Goal: Use online tool/utility: Utilize a website feature to perform a specific function

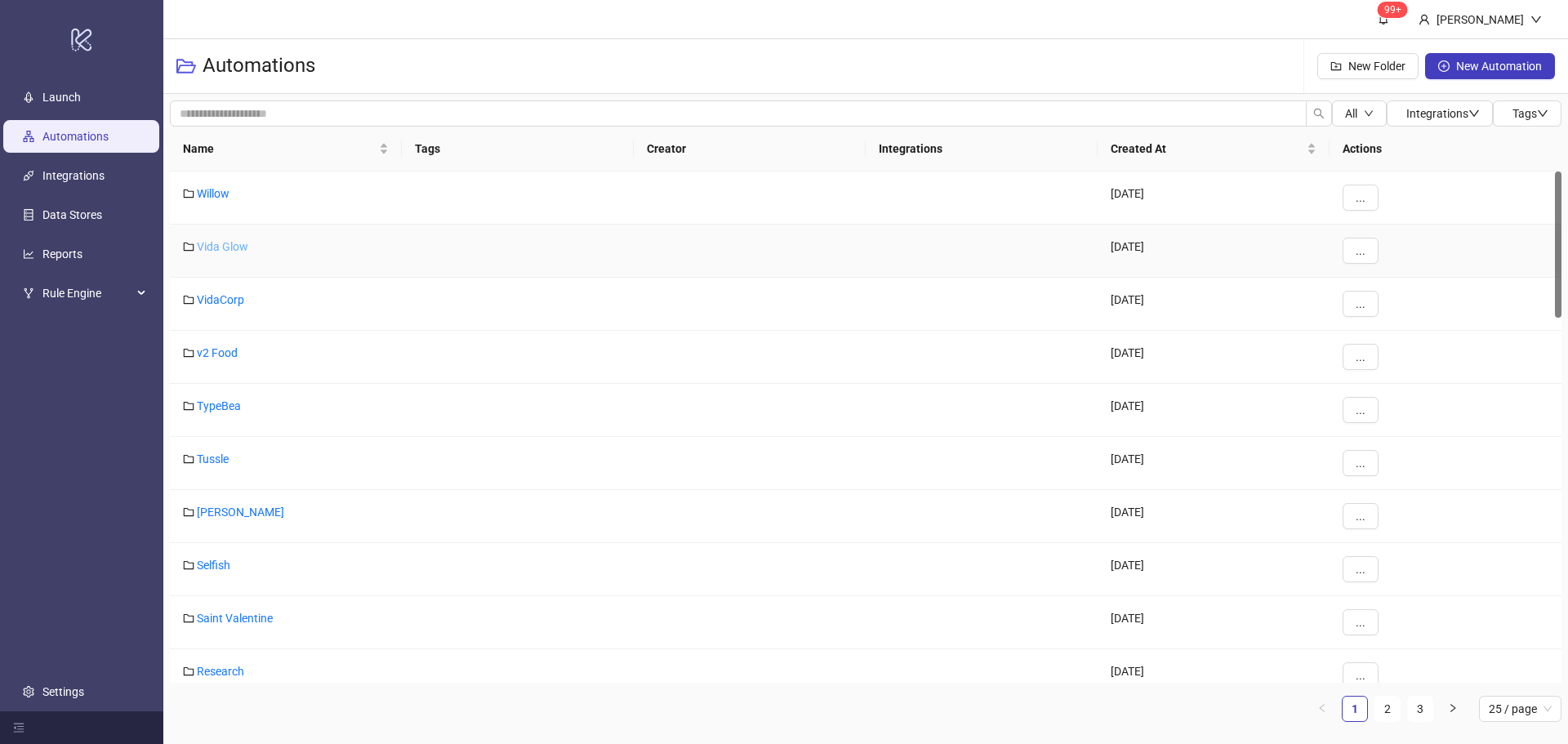
click at [209, 248] on link "Vida Glow" at bounding box center [222, 246] width 52 height 13
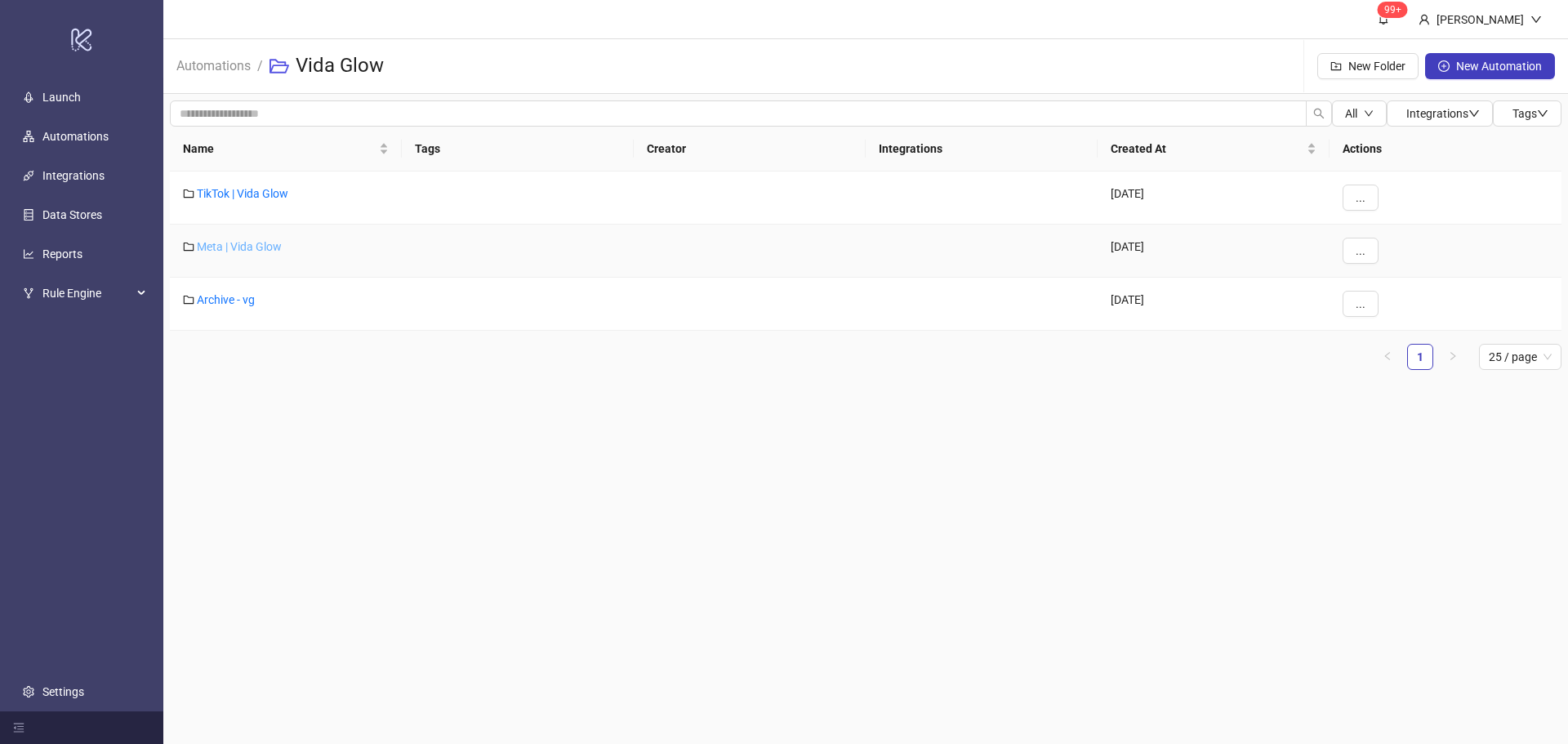
click at [250, 246] on link "Meta | Vida Glow" at bounding box center [239, 246] width 85 height 13
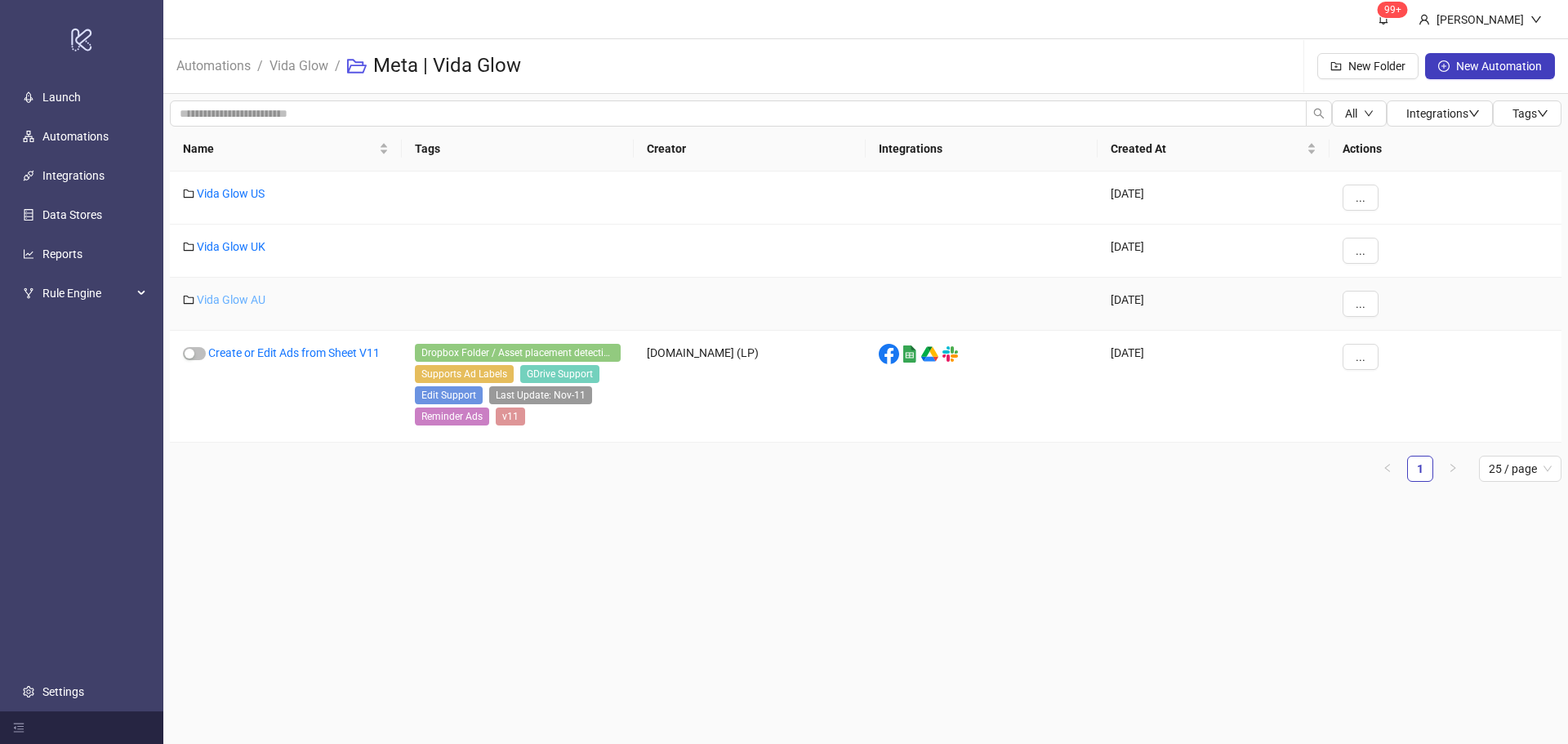
click at [220, 298] on link "Vida Glow AU" at bounding box center [231, 300] width 68 height 13
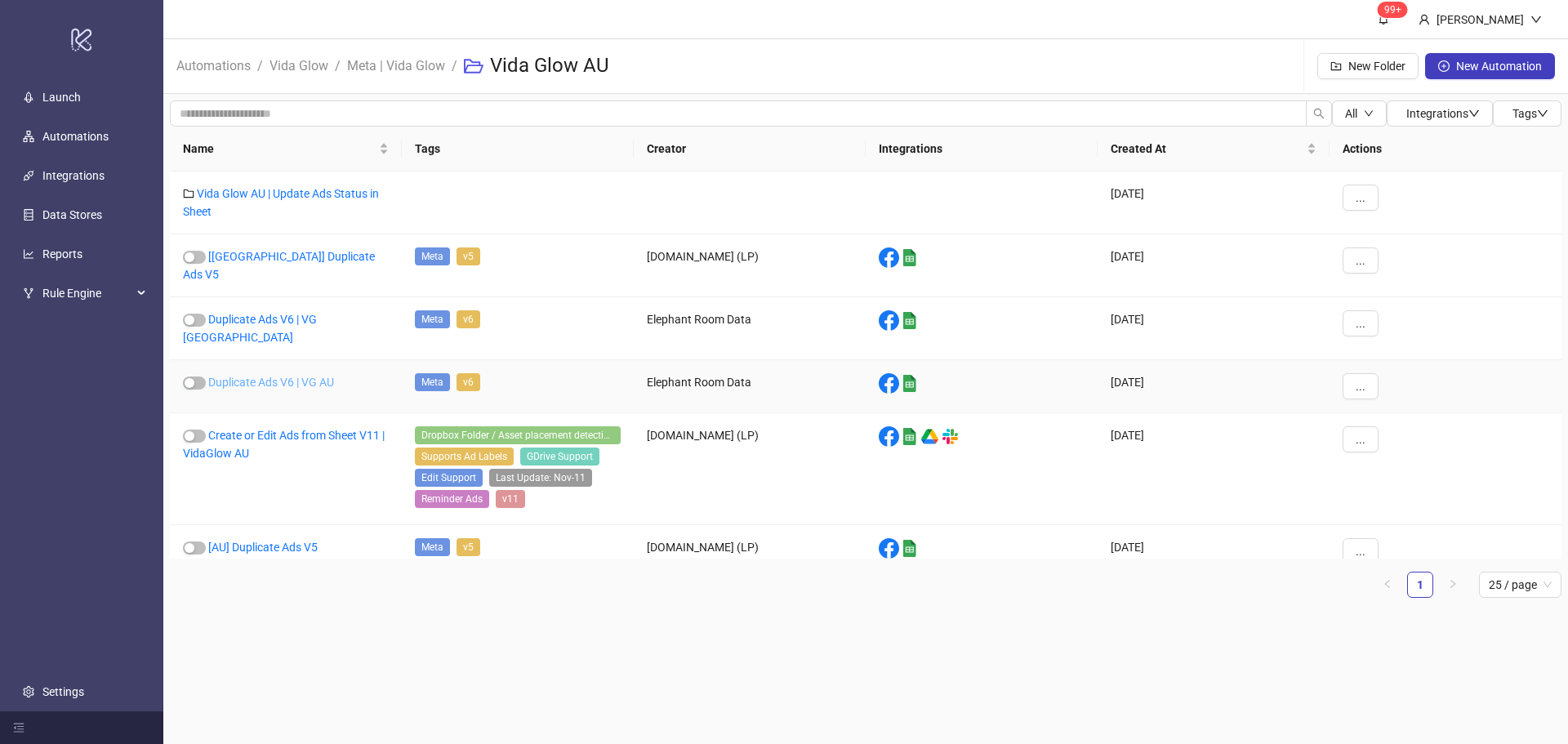
click at [314, 376] on link "Duplicate Ads V6 | VG AU" at bounding box center [271, 382] width 126 height 13
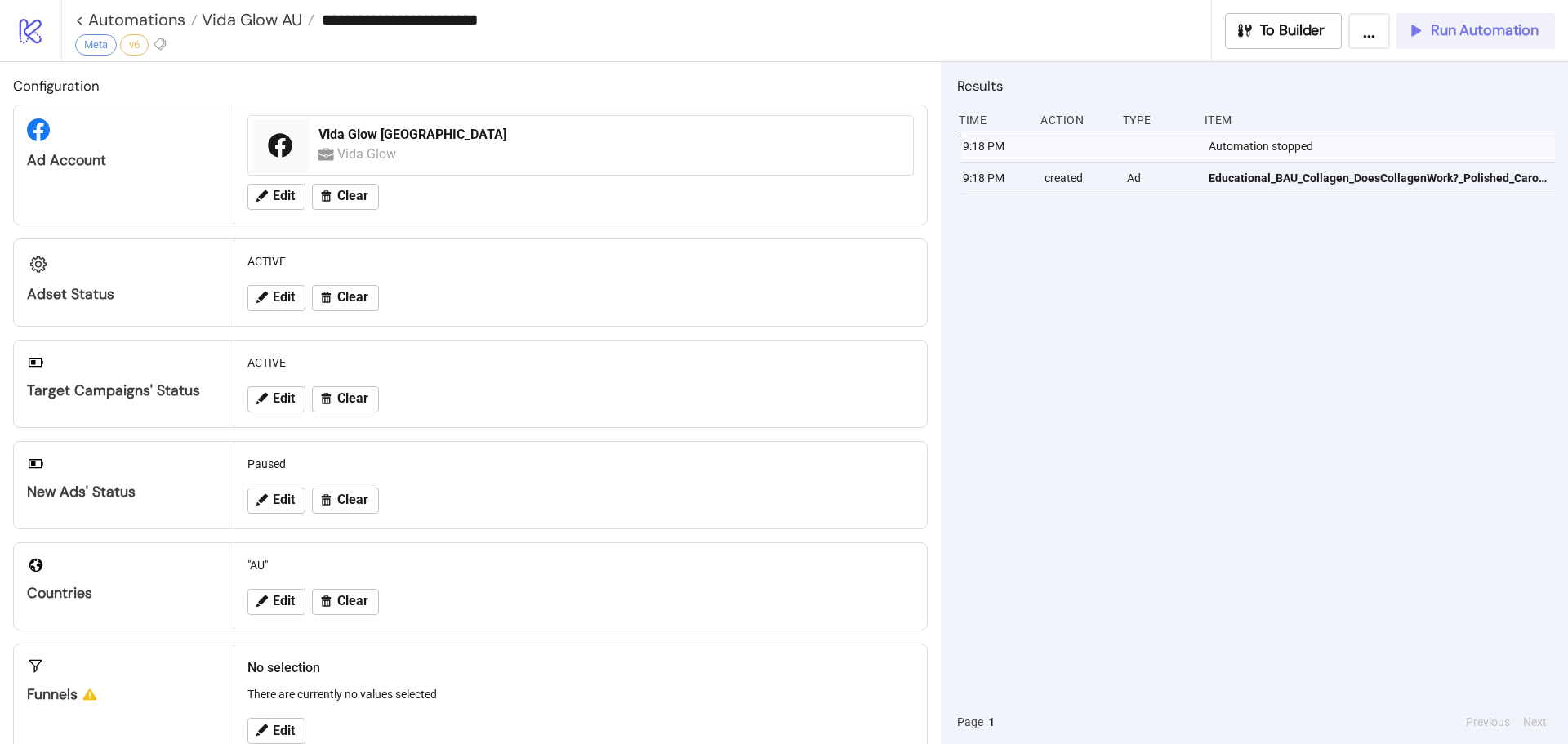
click at [1518, 30] on span "Run Automation" at bounding box center [1485, 30] width 108 height 18
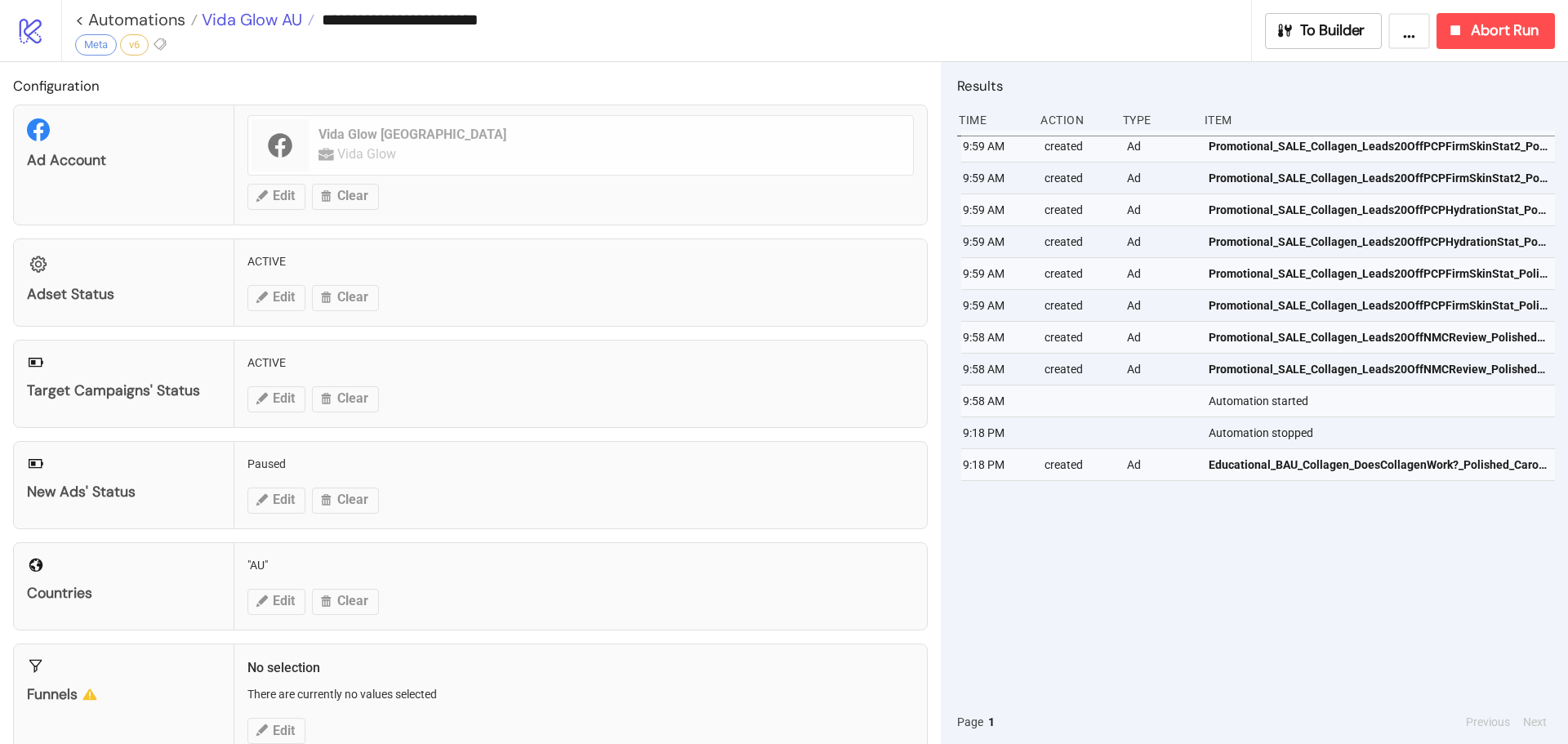
click at [274, 19] on span "Vida Glow AU" at bounding box center [249, 19] width 104 height 21
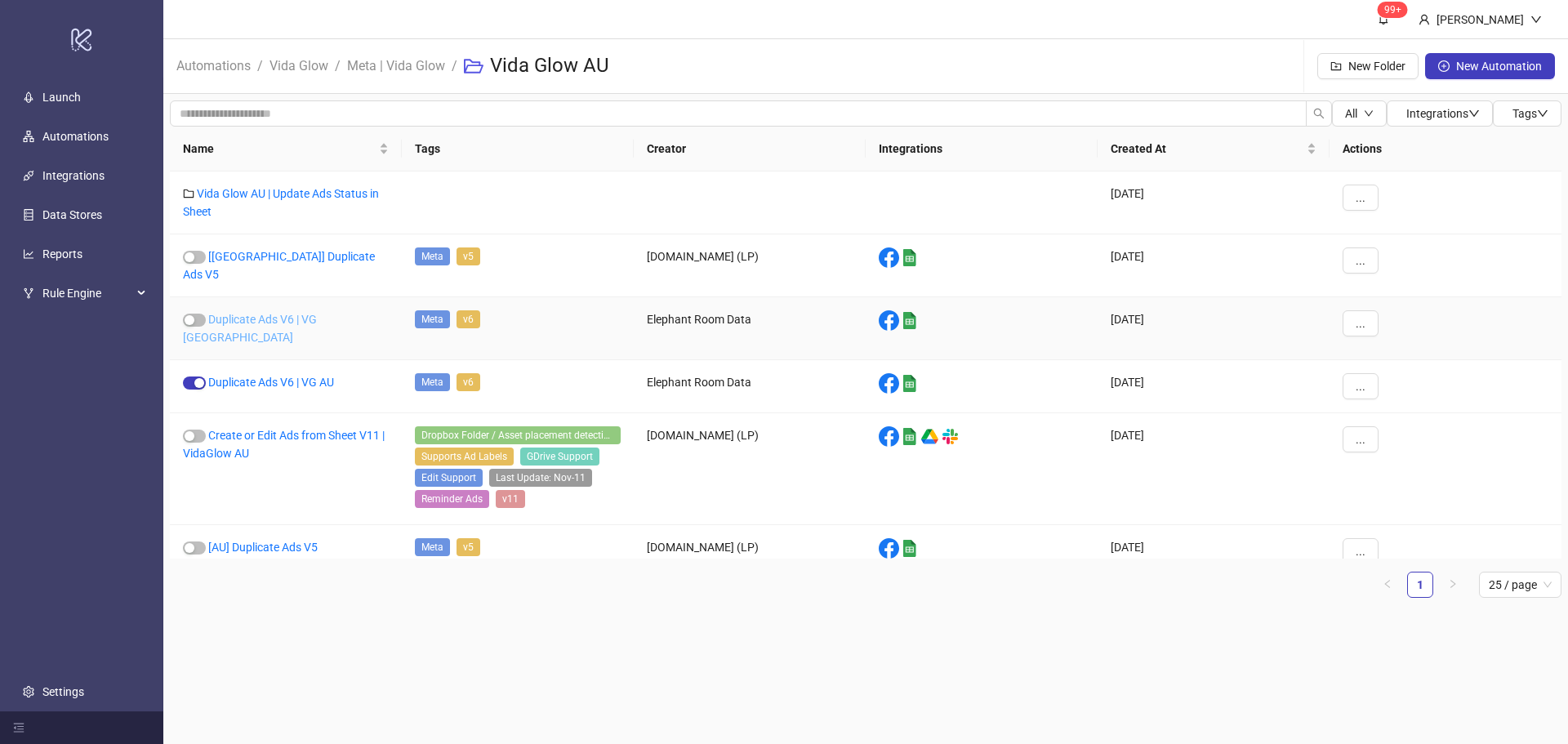
click at [290, 313] on link "Duplicate Ads V6 | VG [GEOGRAPHIC_DATA]" at bounding box center [249, 329] width 134 height 31
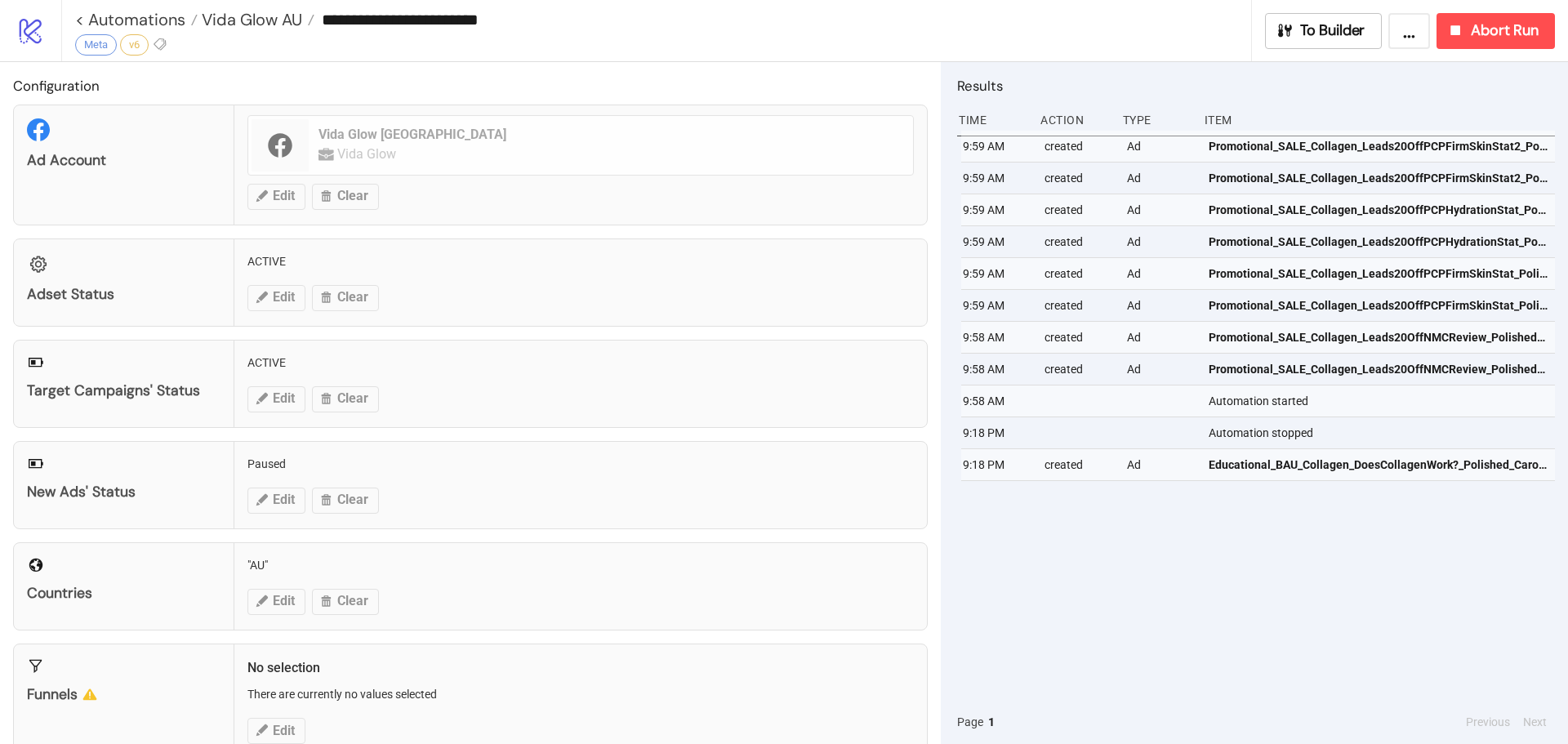
type input "**********"
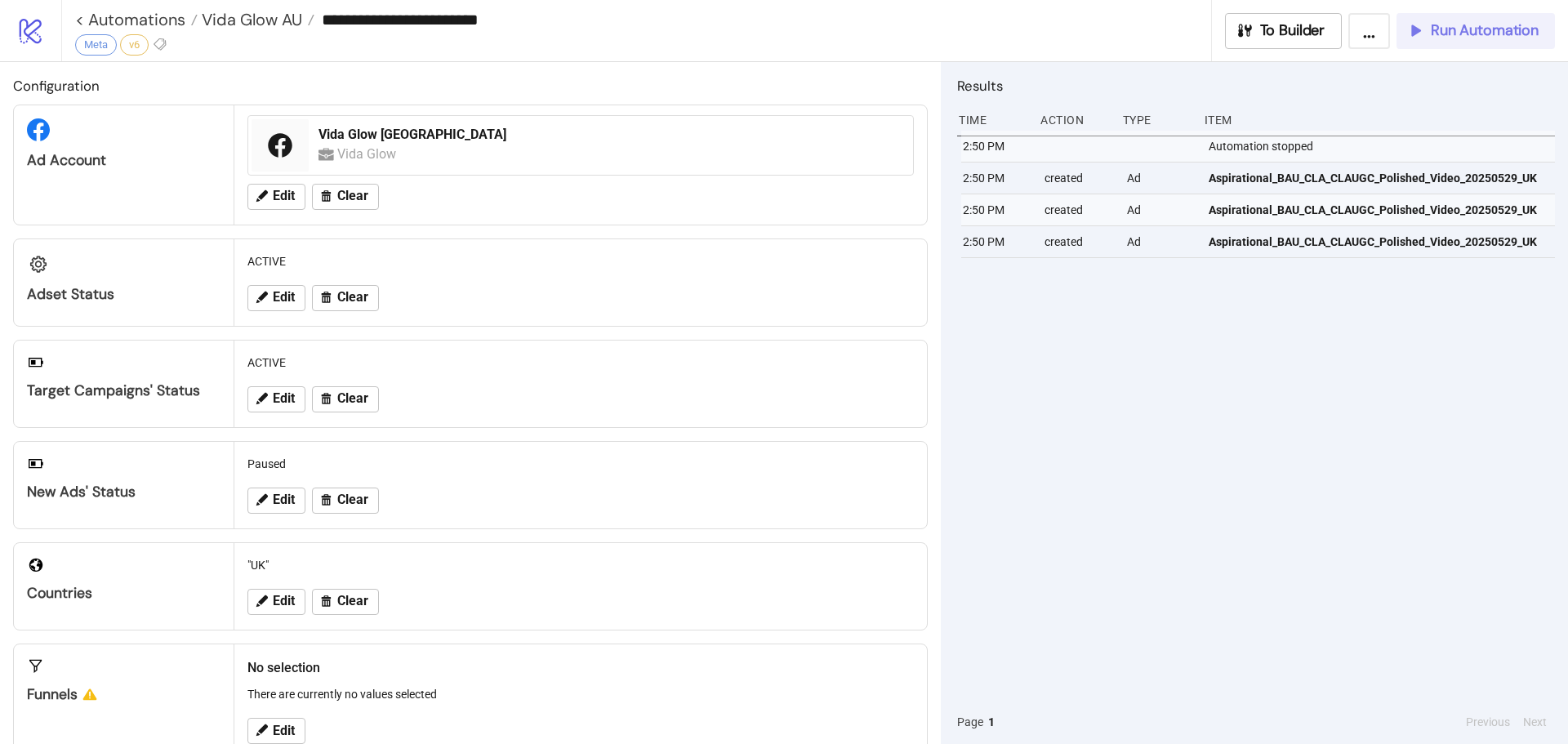
click at [1438, 15] on button "Run Automation" at bounding box center [1476, 30] width 159 height 36
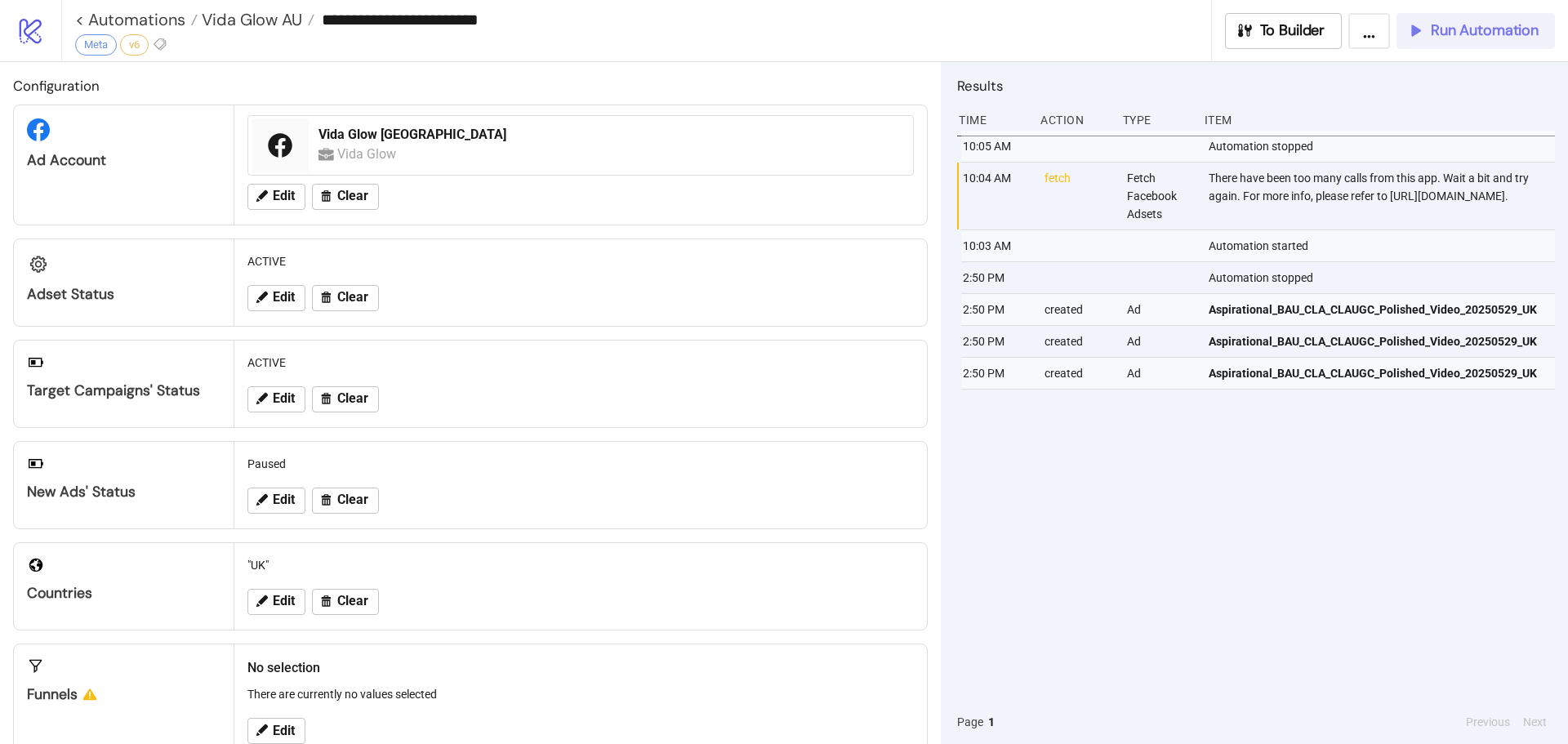
click at [1482, 35] on span "Run Automation" at bounding box center [1485, 30] width 108 height 18
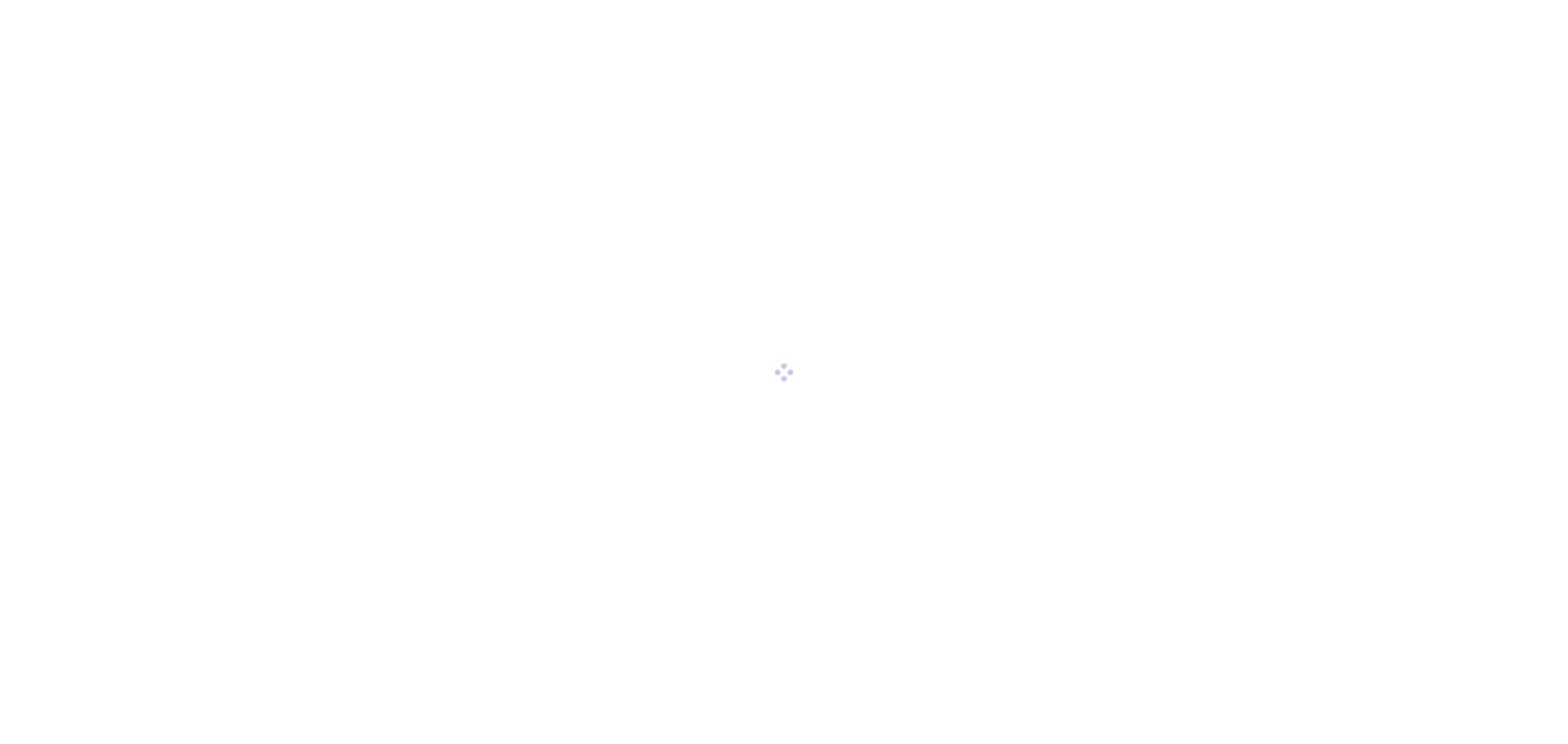
click at [1425, 193] on div at bounding box center [784, 372] width 1568 height 744
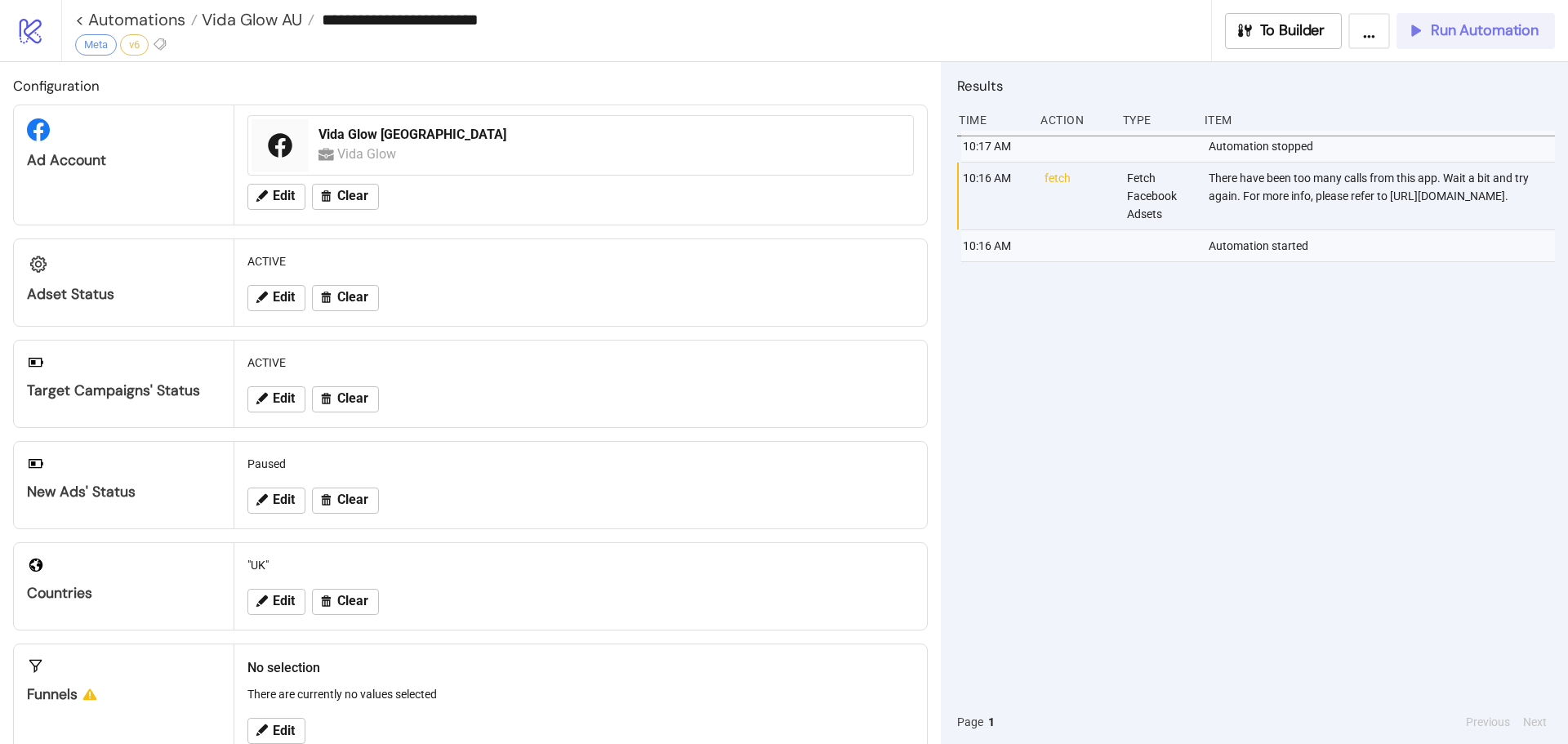
click at [1450, 30] on span "Run Automation" at bounding box center [1485, 30] width 108 height 18
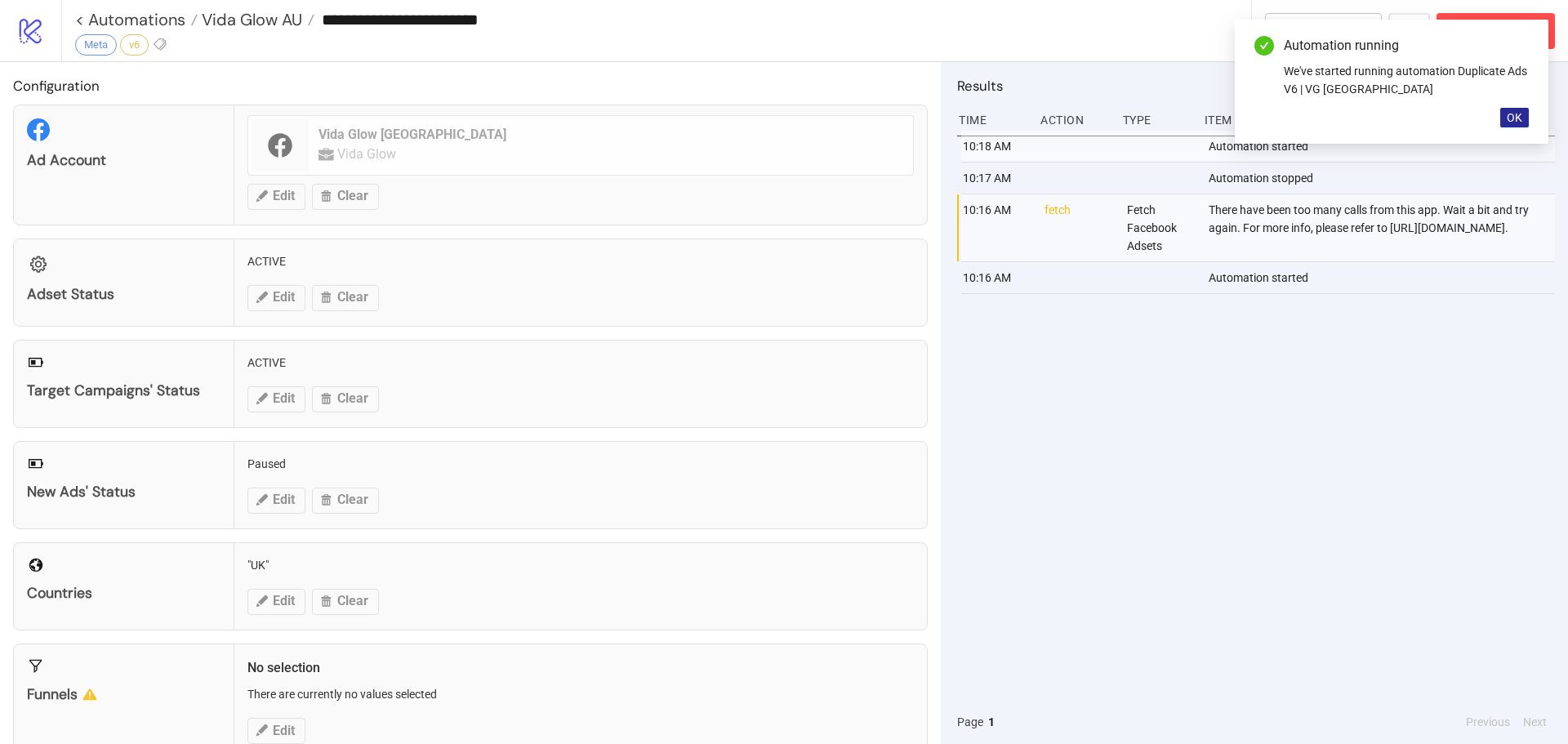
click at [1517, 117] on span "OK" at bounding box center [1514, 117] width 16 height 13
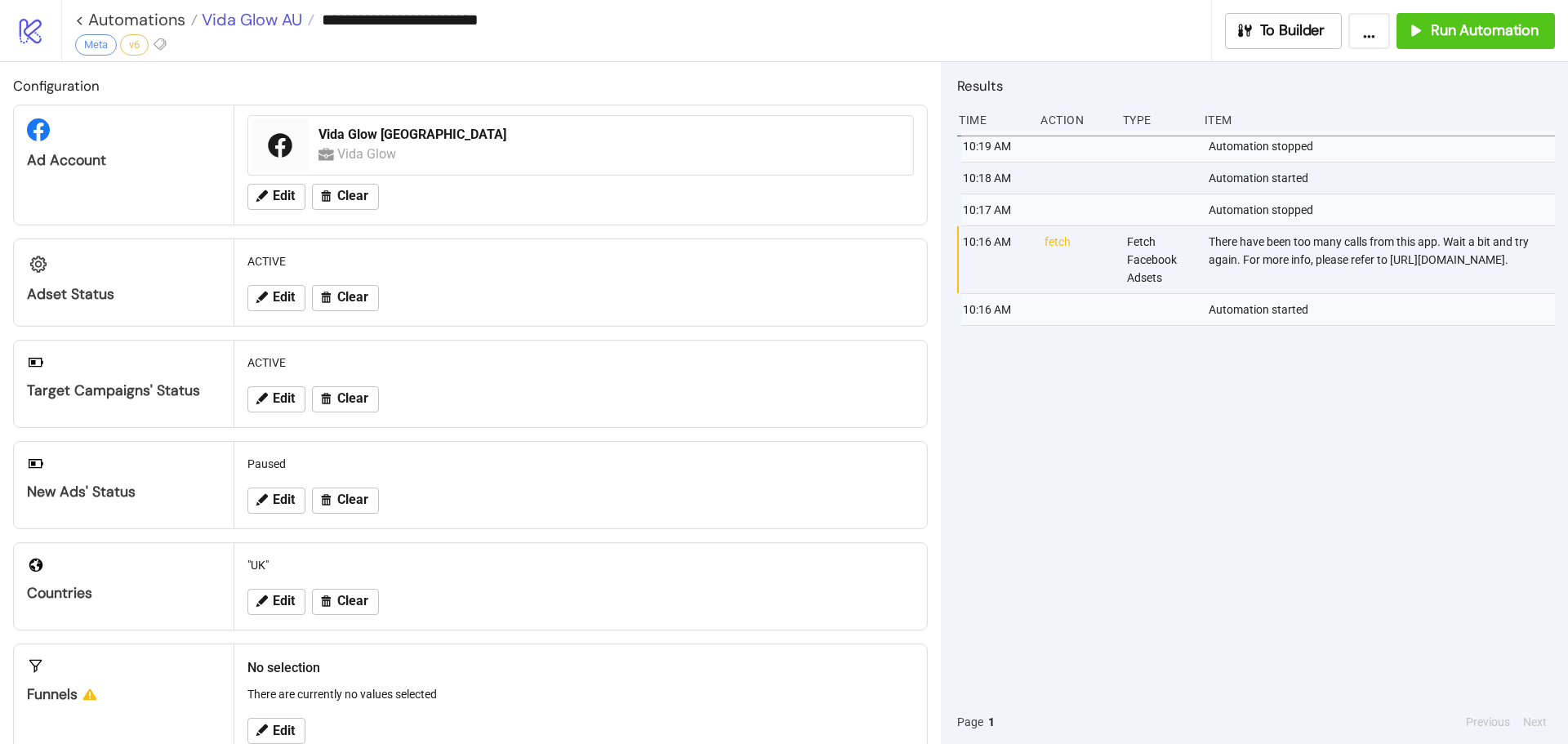
click at [264, 17] on span "Vida Glow AU" at bounding box center [249, 19] width 104 height 21
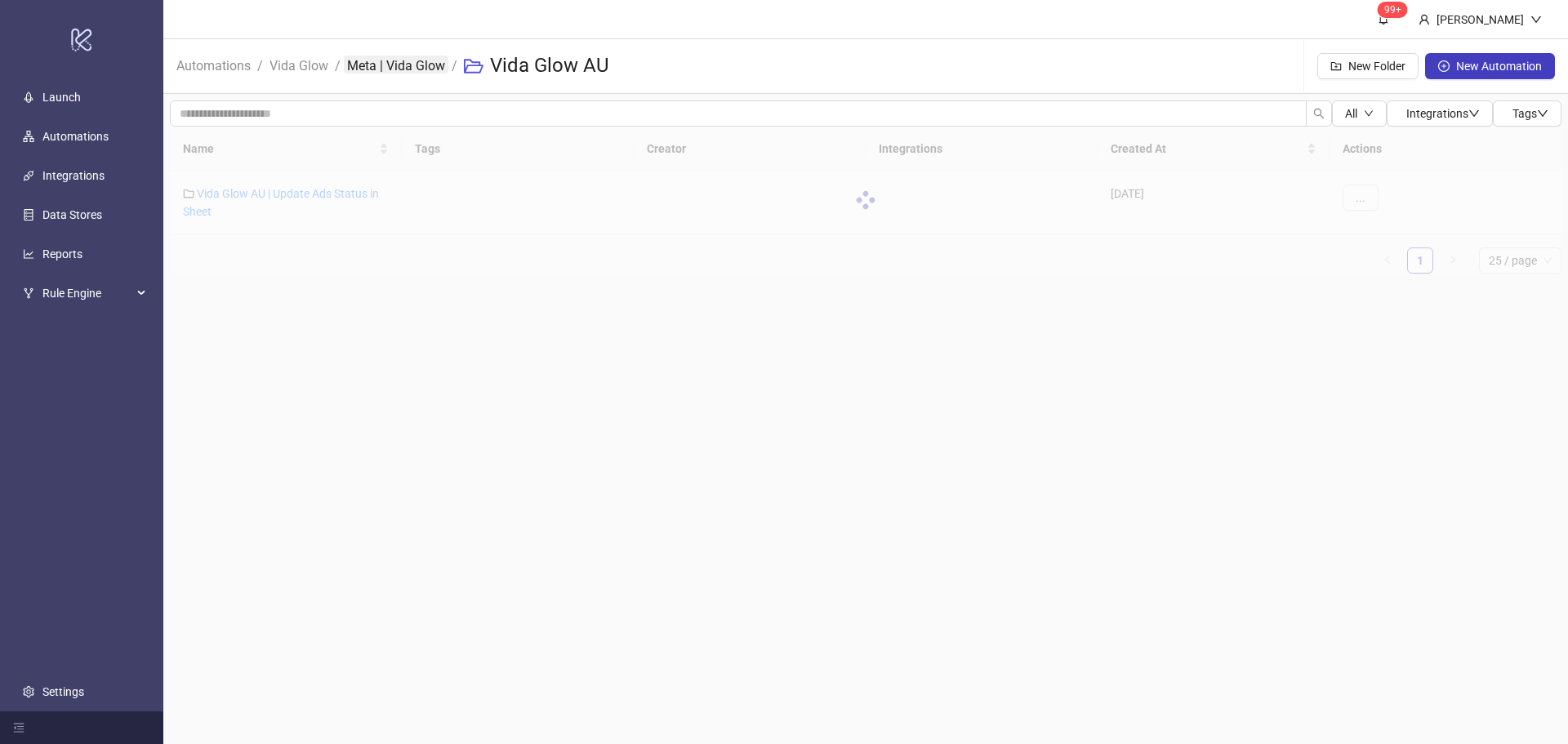
click at [424, 65] on link "Meta | Vida Glow" at bounding box center [396, 64] width 104 height 18
click at [252, 246] on div at bounding box center [866, 248] width 1392 height 244
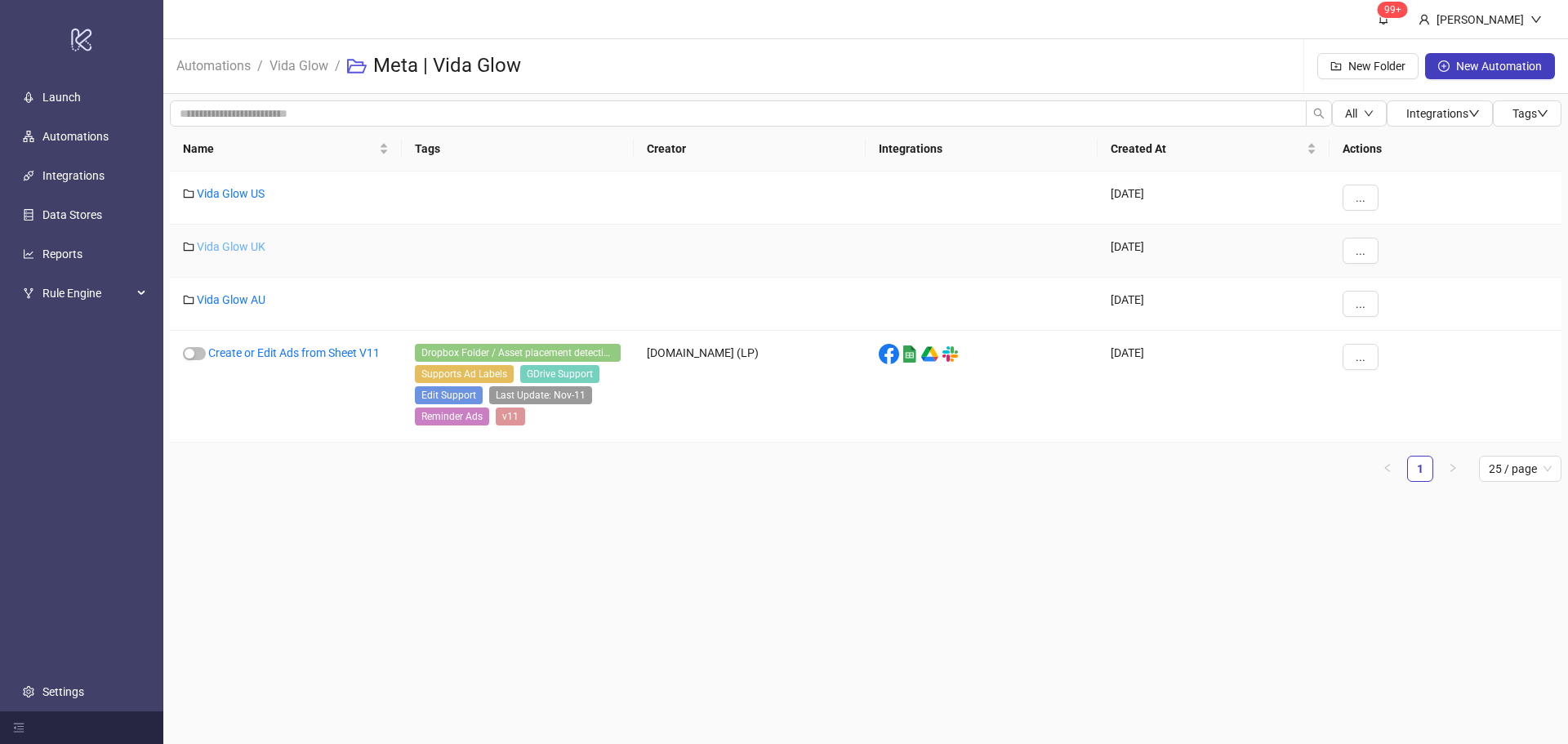
click at [237, 246] on link "Vida Glow UK" at bounding box center [231, 246] width 68 height 13
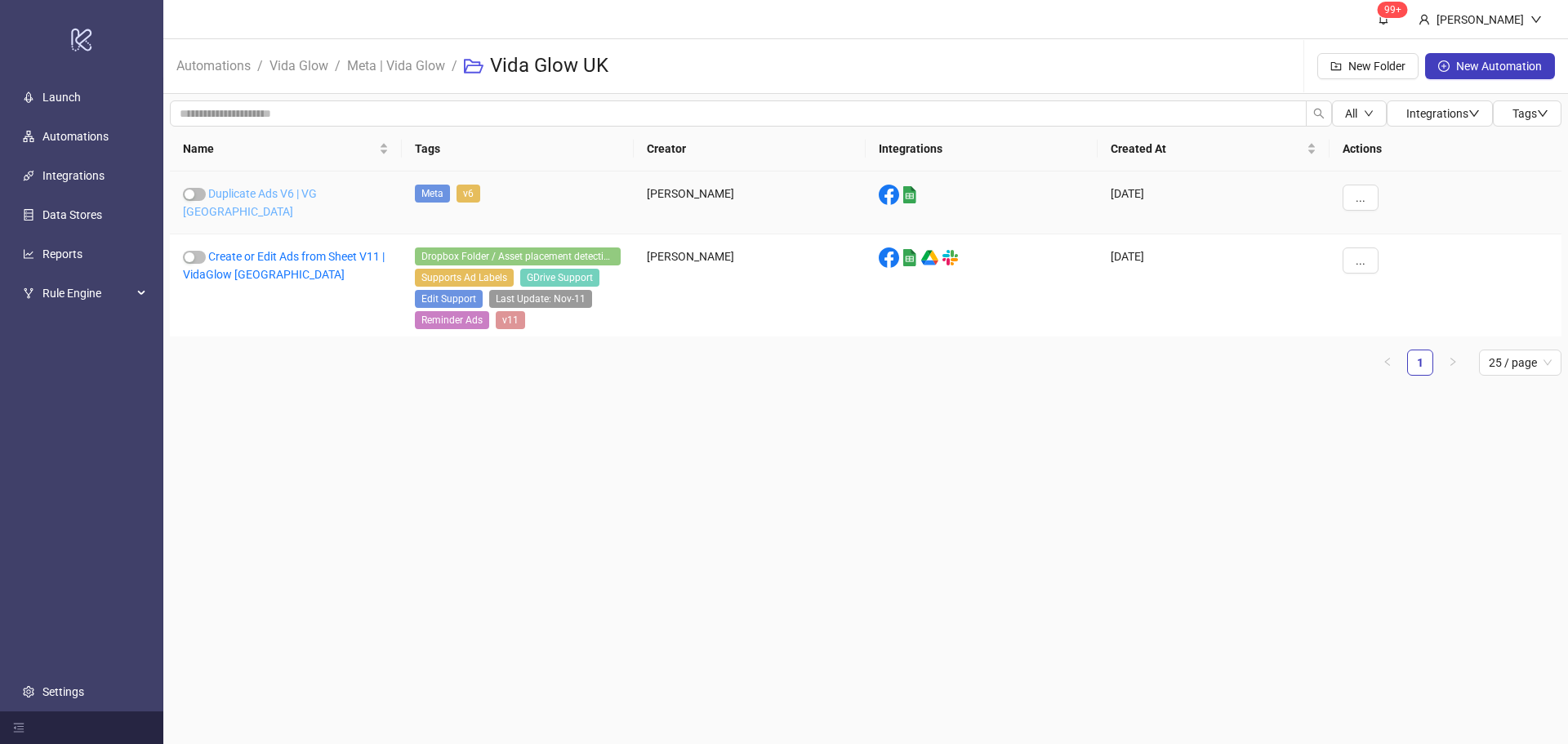
click at [274, 188] on link "Duplicate Ads V6 | VG [GEOGRAPHIC_DATA]" at bounding box center [249, 203] width 134 height 31
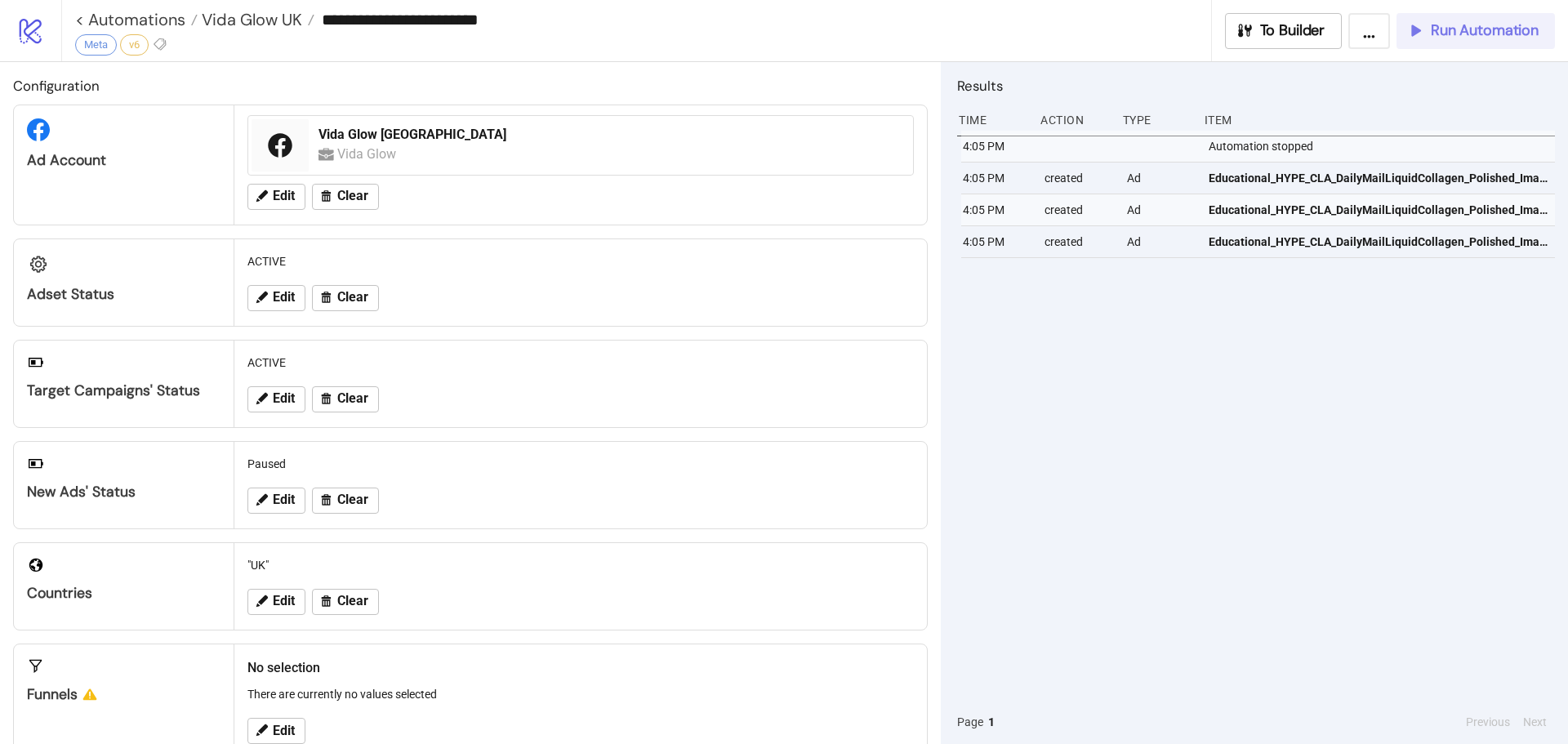
click at [1505, 32] on span "Run Automation" at bounding box center [1485, 30] width 108 height 18
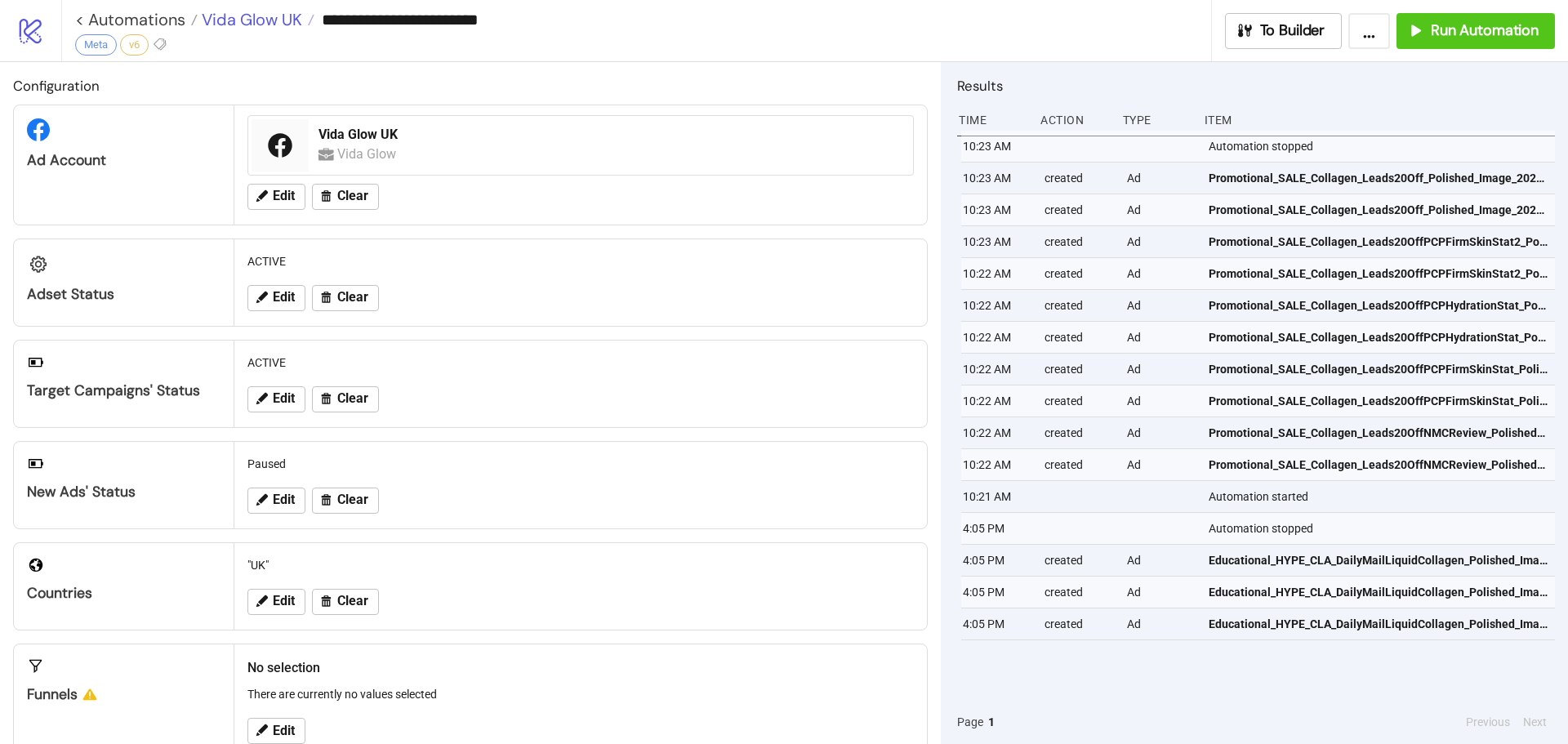
click at [268, 20] on span "Vida Glow UK" at bounding box center [249, 19] width 104 height 21
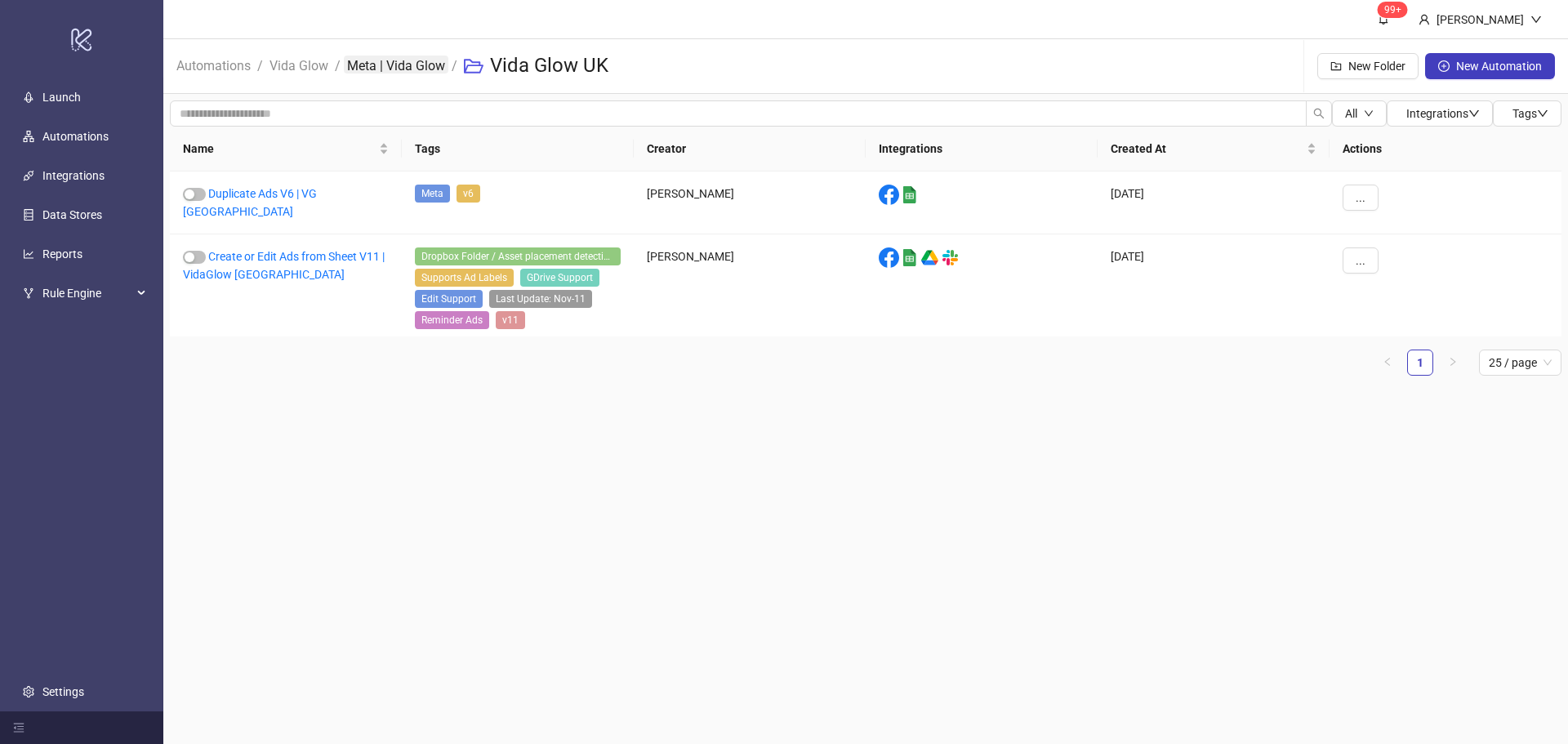
click at [424, 65] on link "Meta | Vida Glow" at bounding box center [396, 64] width 104 height 18
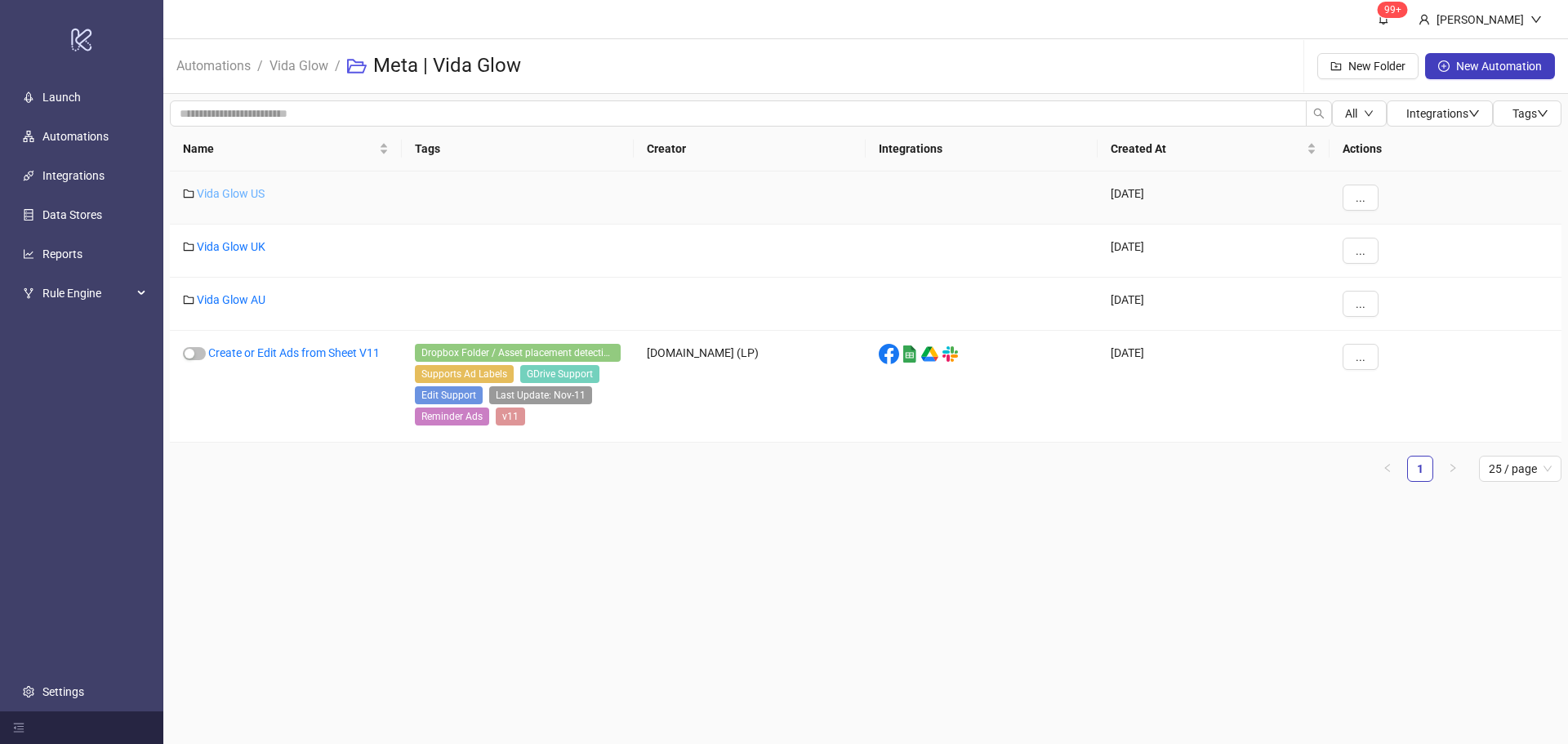
click at [245, 188] on link "Vida Glow US" at bounding box center [230, 194] width 67 height 13
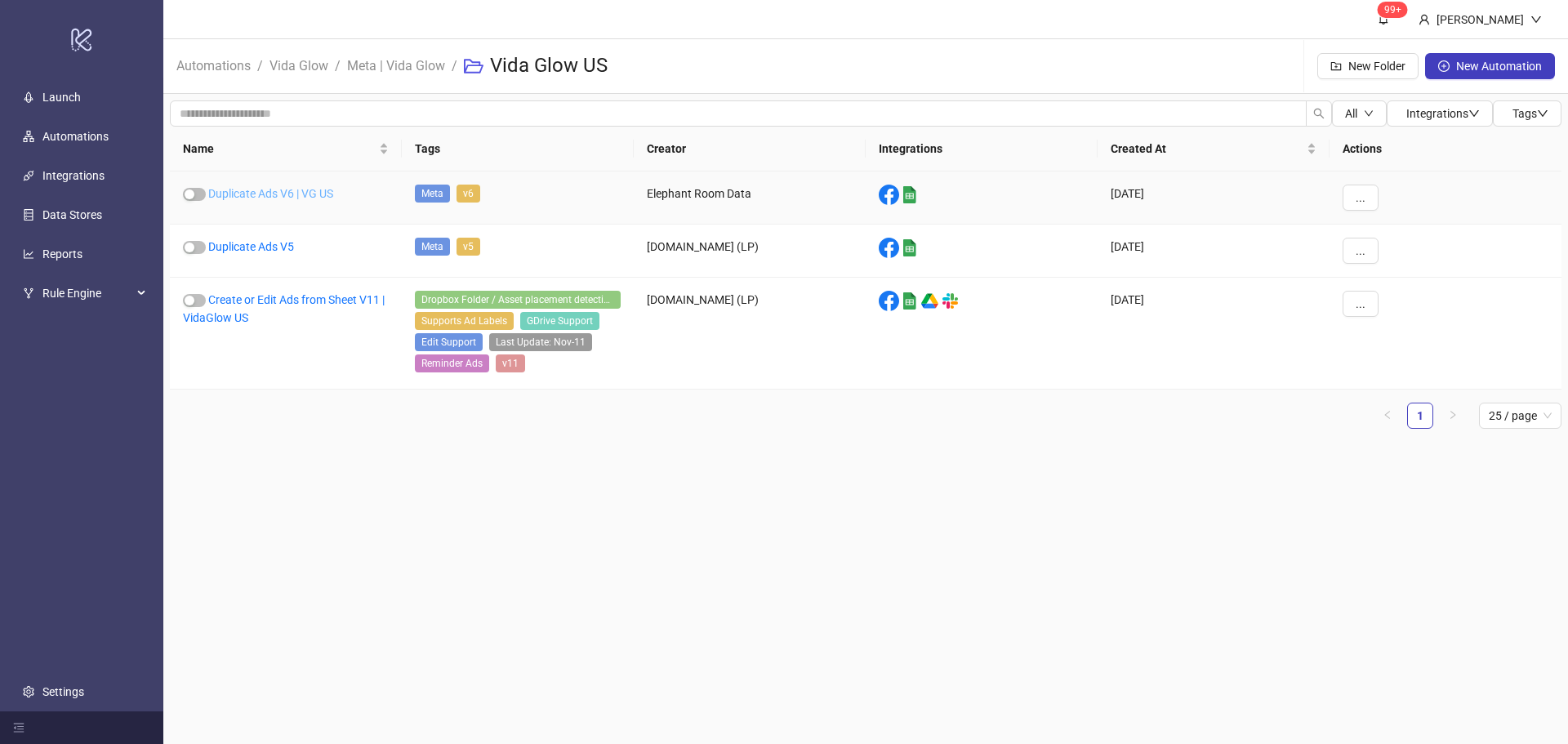
click at [294, 194] on link "Duplicate Ads V6 | VG US" at bounding box center [270, 194] width 125 height 13
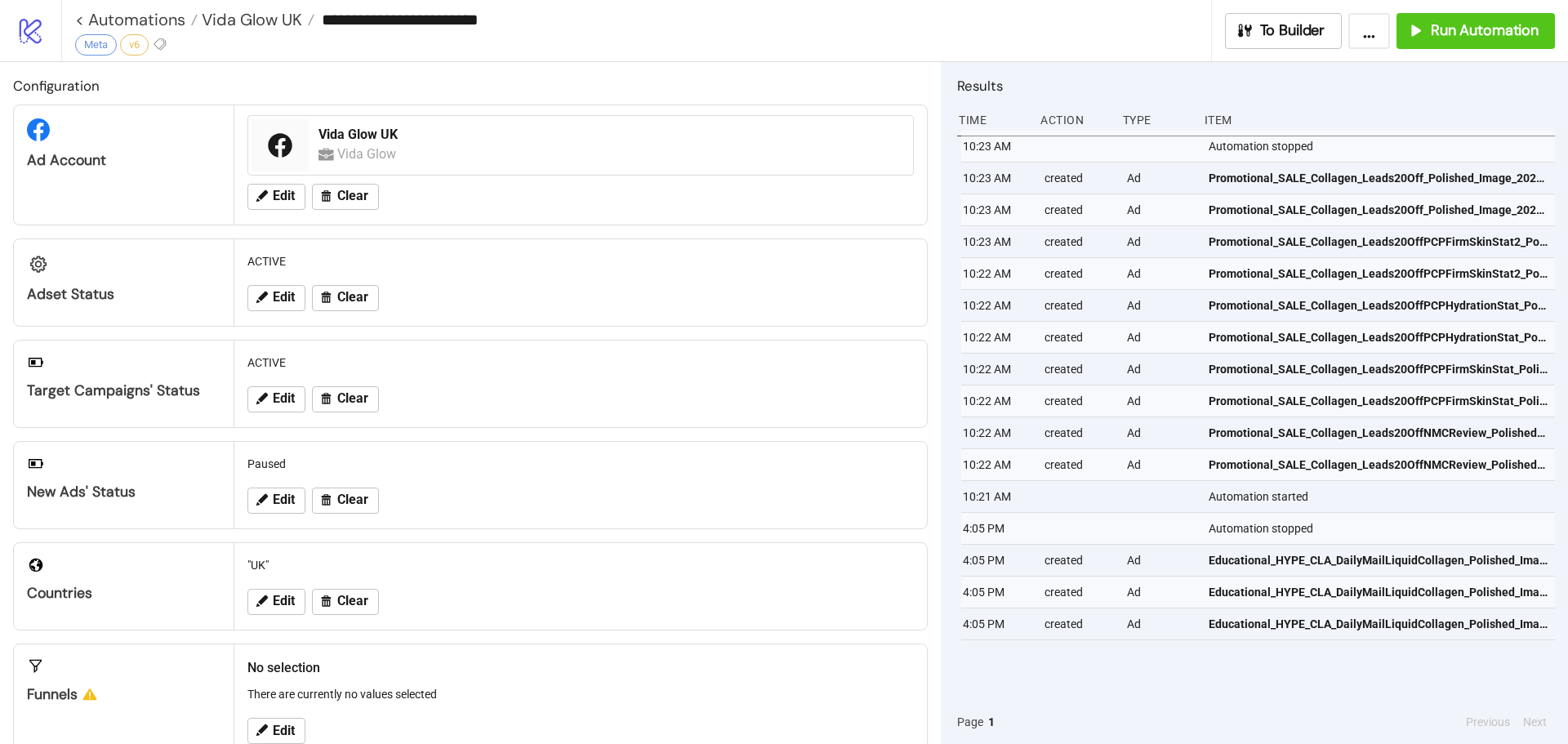
type input "**********"
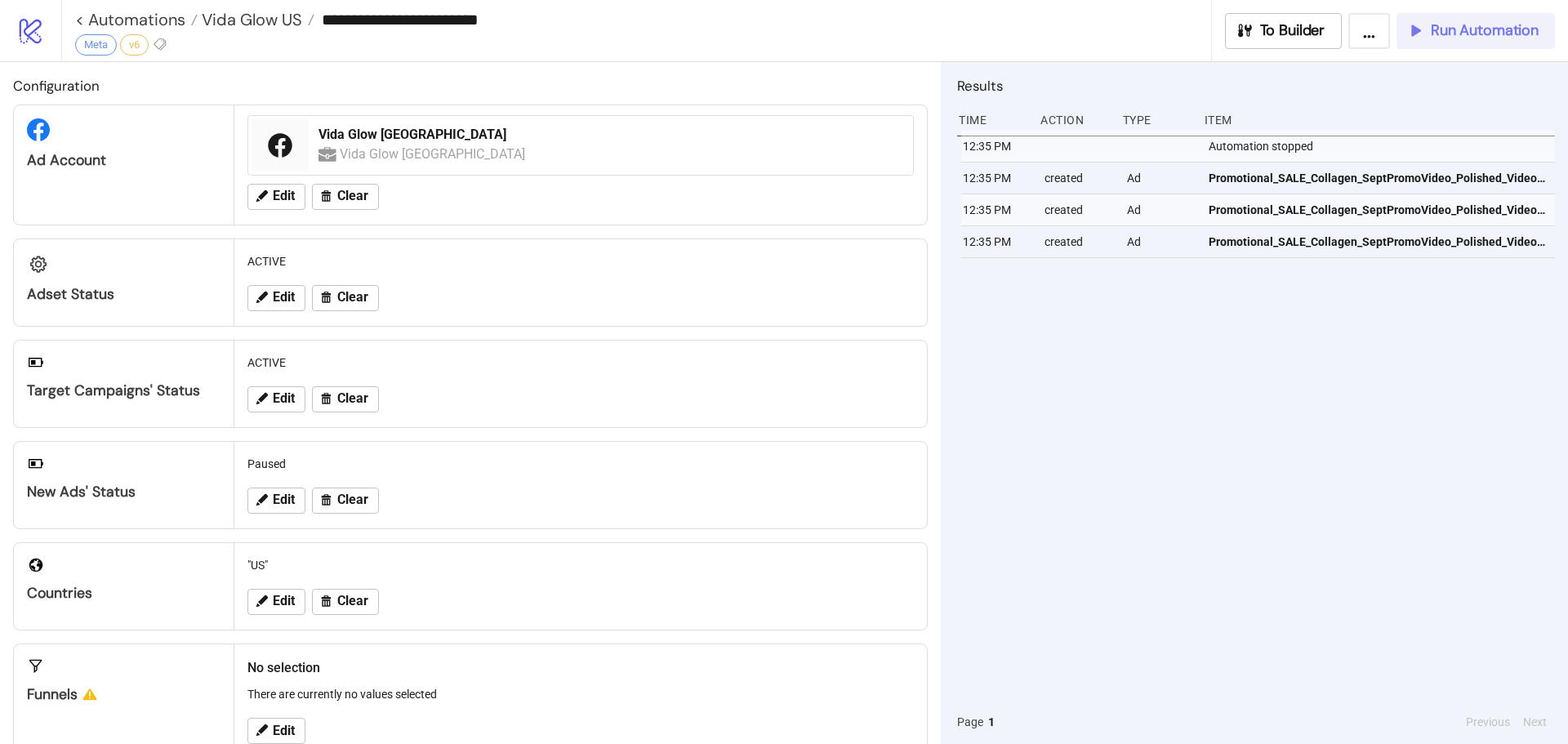
click at [1493, 29] on span "Run Automation" at bounding box center [1485, 30] width 108 height 18
